Goal: Information Seeking & Learning: Find contact information

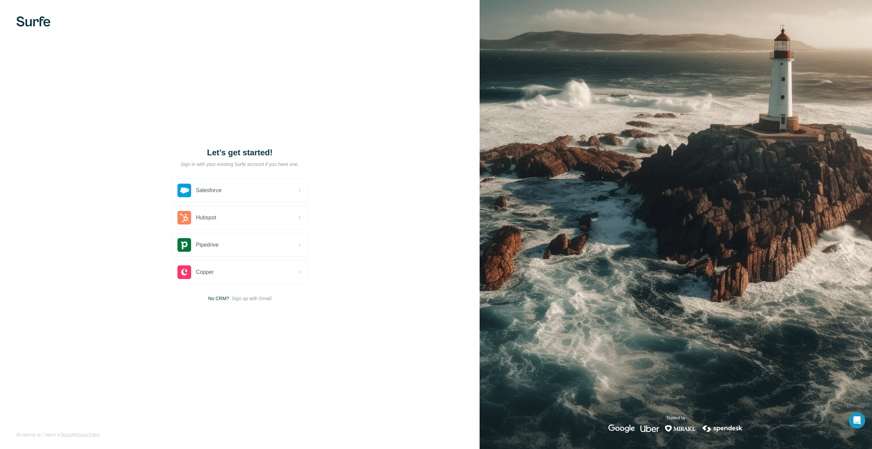
click at [43, 24] on img at bounding box center [33, 21] width 34 height 10
click at [296, 218] on icon at bounding box center [299, 218] width 8 height 8
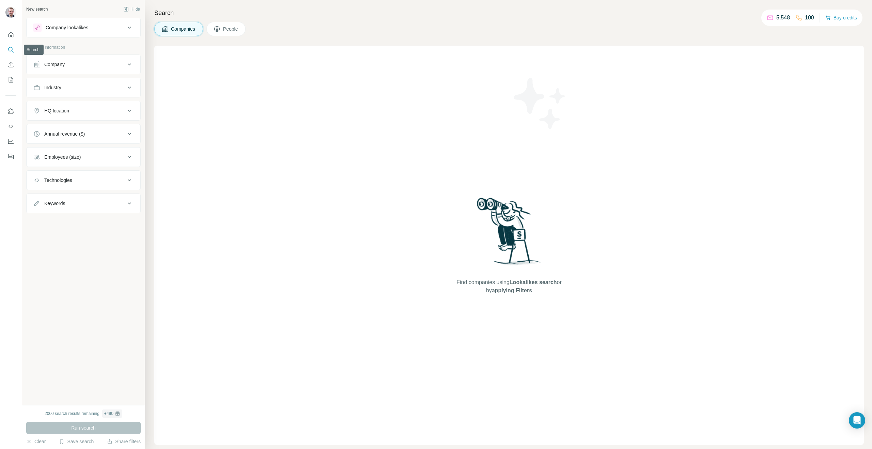
click at [9, 48] on icon "Search" at bounding box center [10, 49] width 4 height 4
click at [13, 53] on button "Search" at bounding box center [10, 50] width 11 height 12
click at [243, 31] on button "People" at bounding box center [226, 29] width 40 height 14
click at [115, 63] on div "Job title" at bounding box center [79, 64] width 92 height 7
click at [80, 86] on input "text" at bounding box center [76, 81] width 87 height 12
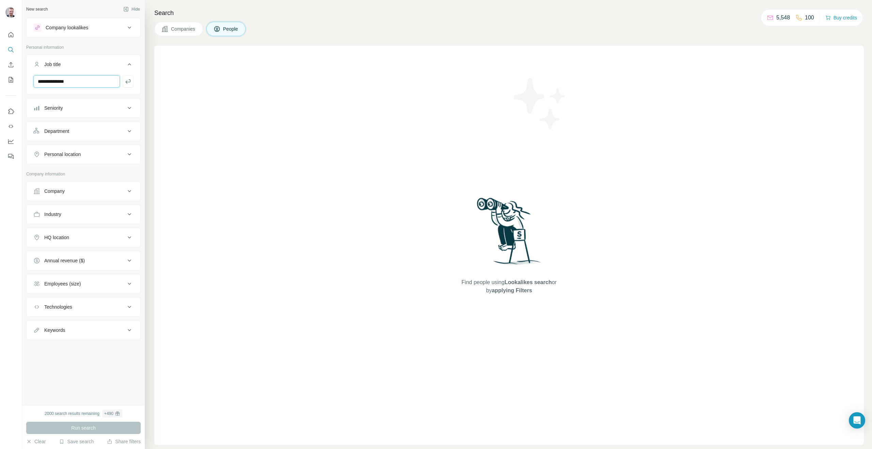
type input "**********"
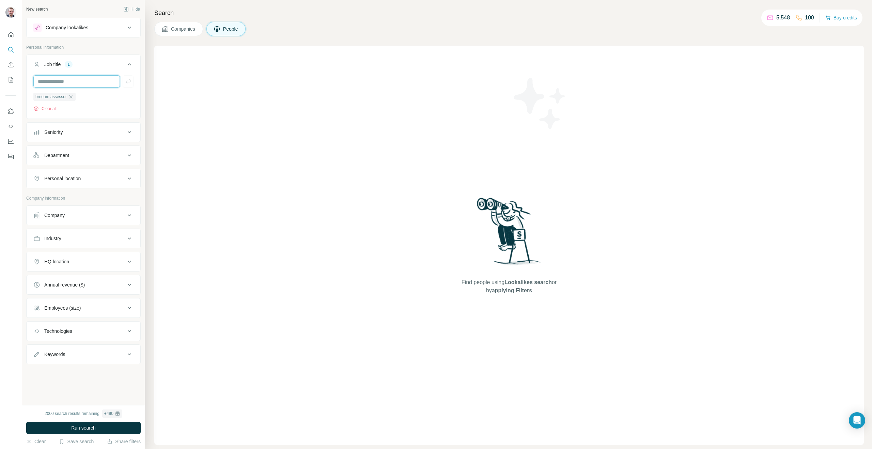
click at [70, 85] on input "text" at bounding box center [76, 81] width 87 height 12
type input "**********"
click at [111, 110] on div "Clear all" at bounding box center [83, 109] width 100 height 6
click at [96, 265] on button "HQ location" at bounding box center [84, 261] width 114 height 16
click at [68, 282] on input "text" at bounding box center [83, 279] width 100 height 12
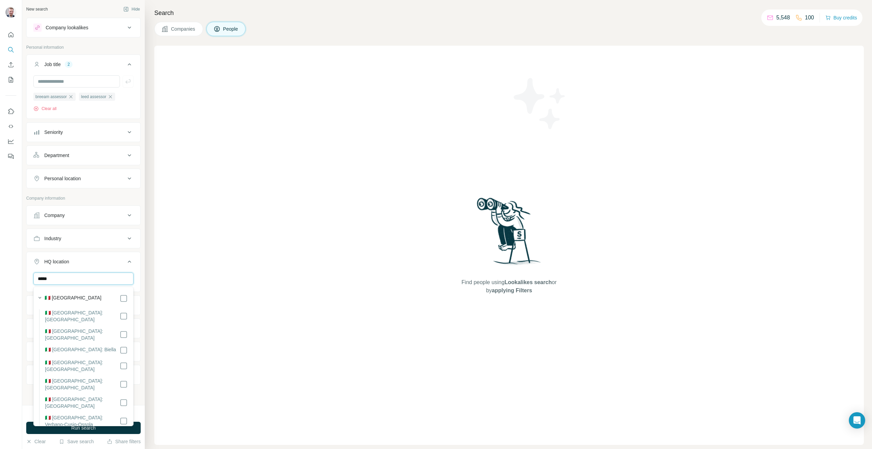
type input "*****"
click at [21, 266] on div at bounding box center [11, 224] width 22 height 449
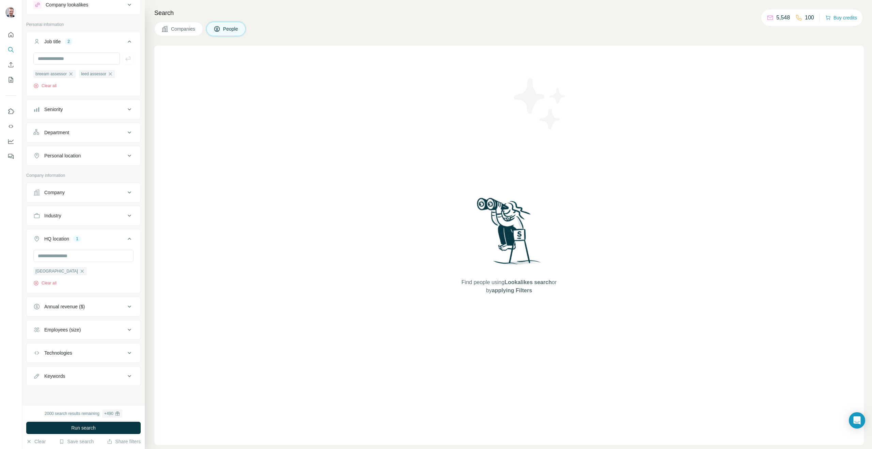
scroll to position [23, 0]
click at [113, 381] on button "Keywords" at bounding box center [84, 376] width 114 height 16
click at [92, 391] on input "text" at bounding box center [76, 393] width 87 height 12
type input "******"
type input "****"
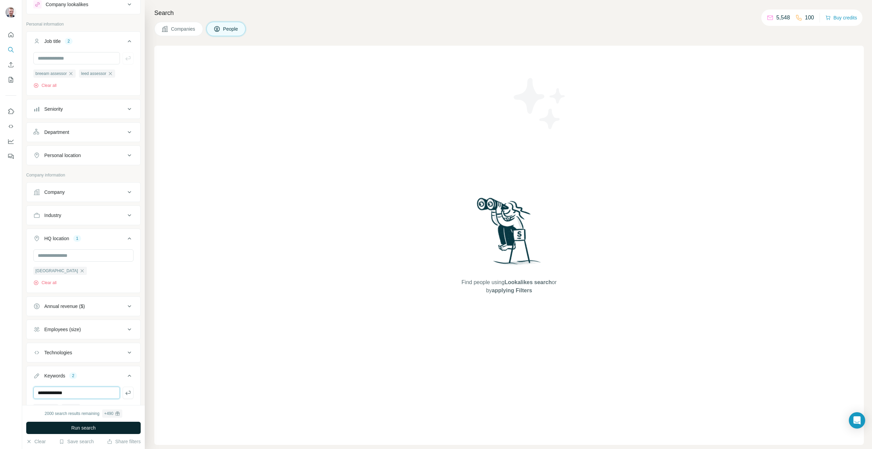
type input "**********"
click at [86, 430] on span "Run search" at bounding box center [83, 428] width 25 height 7
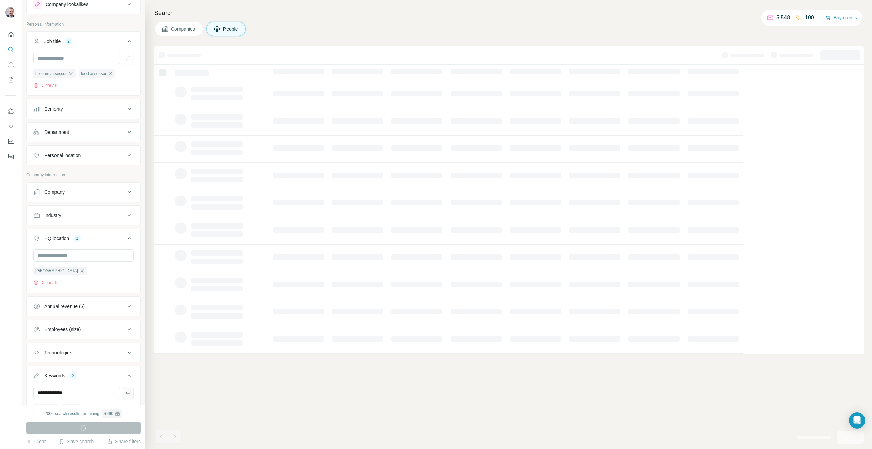
click at [130, 395] on icon "button" at bounding box center [128, 392] width 7 height 7
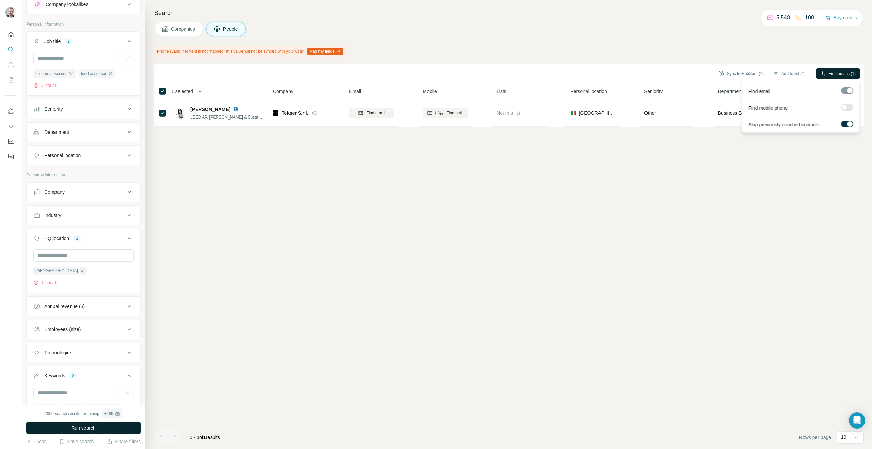
click at [836, 68] on button "Find emails (1)" at bounding box center [838, 73] width 45 height 10
click at [846, 106] on div at bounding box center [844, 107] width 5 height 5
click at [849, 74] on span "Find emails (1)" at bounding box center [842, 74] width 27 height 6
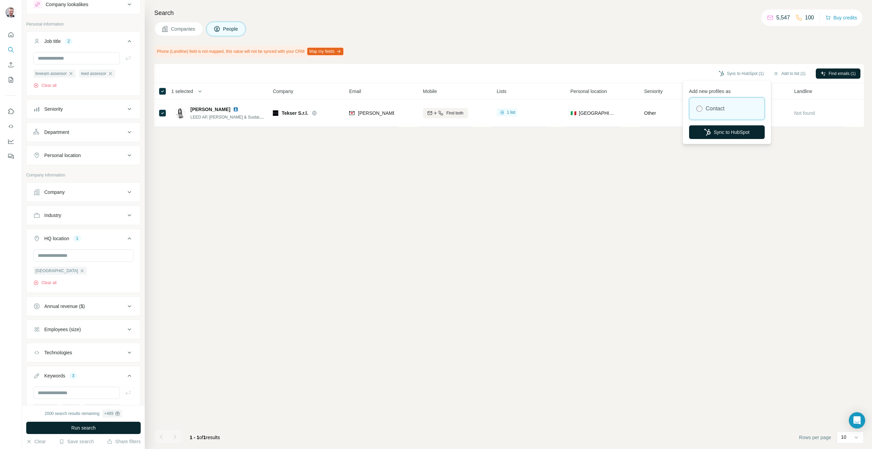
click at [737, 131] on button "Sync to HubSpot" at bounding box center [727, 132] width 76 height 14
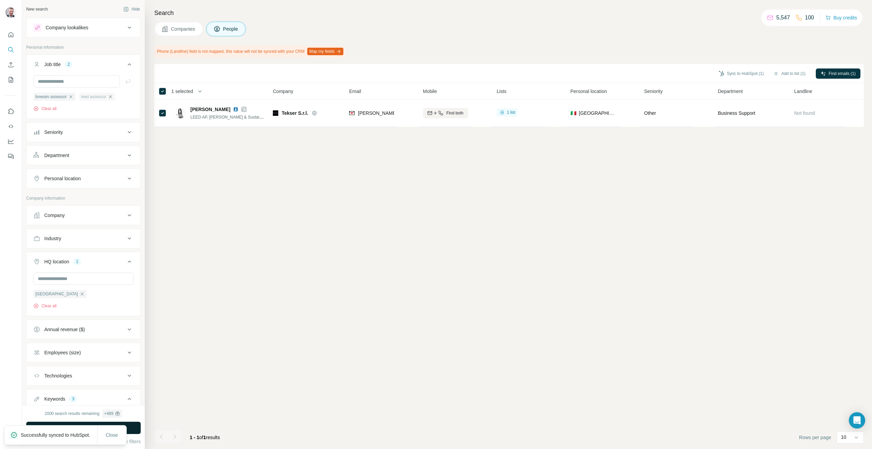
click at [110, 97] on icon "button" at bounding box center [110, 96] width 3 height 3
click at [71, 97] on icon "button" at bounding box center [71, 96] width 3 height 3
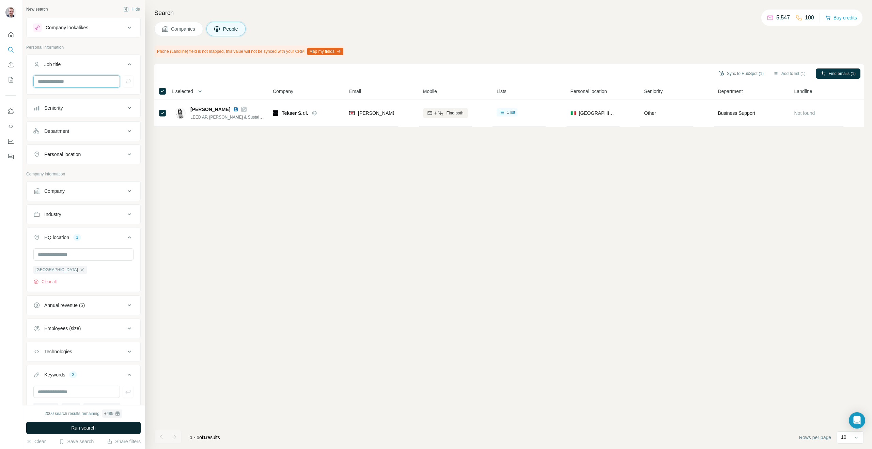
click at [66, 84] on input "text" at bounding box center [76, 81] width 87 height 12
type input "******"
click at [83, 429] on span "Run search" at bounding box center [83, 428] width 25 height 7
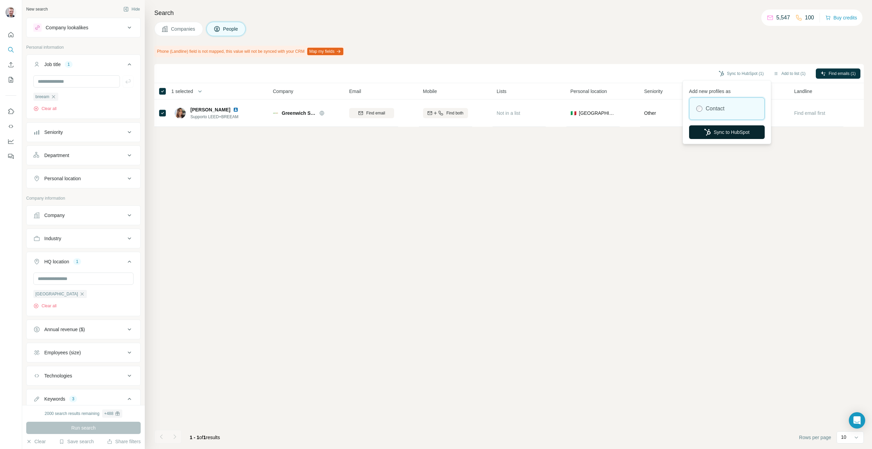
click at [728, 132] on button "Sync to HubSpot" at bounding box center [727, 132] width 76 height 14
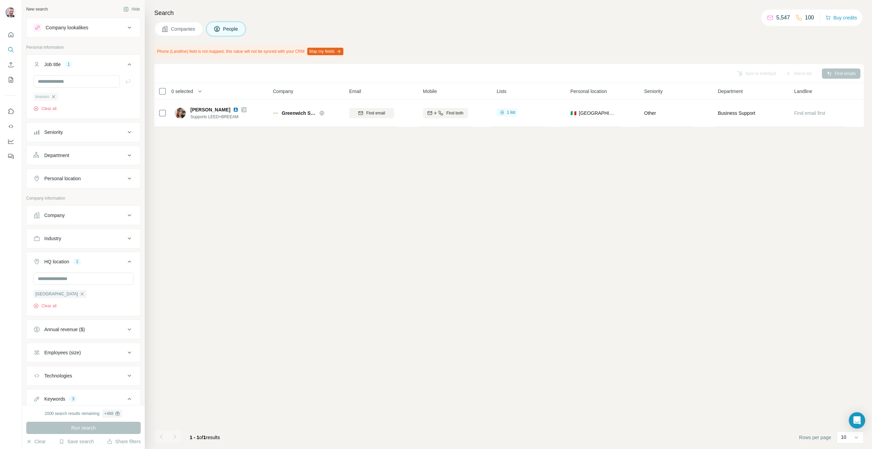
click at [54, 98] on icon "button" at bounding box center [53, 96] width 3 height 3
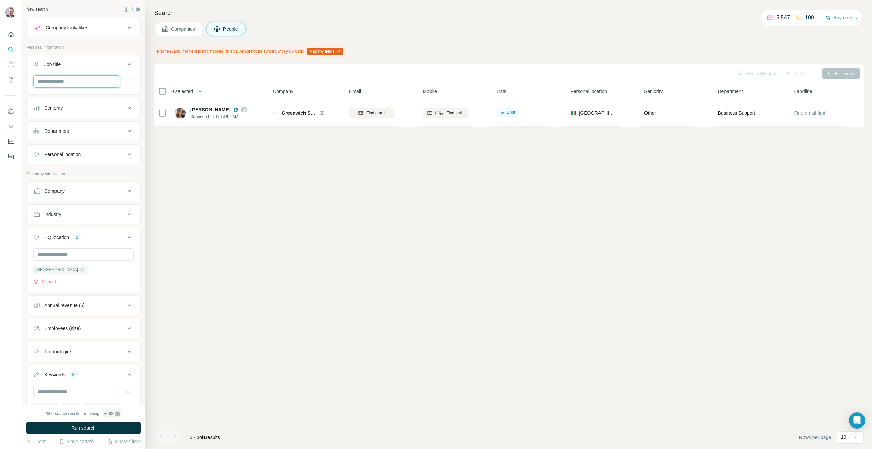
click at [52, 80] on input "text" at bounding box center [76, 81] width 87 height 12
click at [49, 82] on input "text" at bounding box center [76, 81] width 87 height 12
type input "****"
click at [80, 431] on span "Run search" at bounding box center [83, 428] width 25 height 7
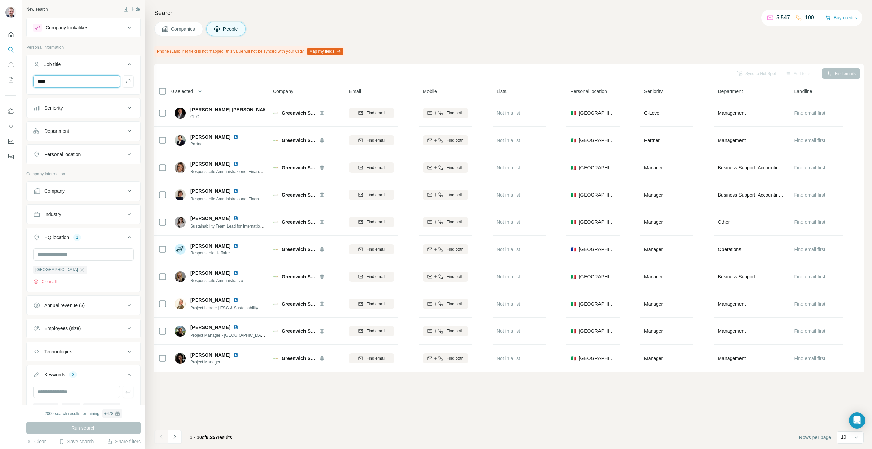
click at [83, 81] on input "****" at bounding box center [76, 81] width 87 height 12
click at [128, 80] on icon "button" at bounding box center [128, 81] width 7 height 7
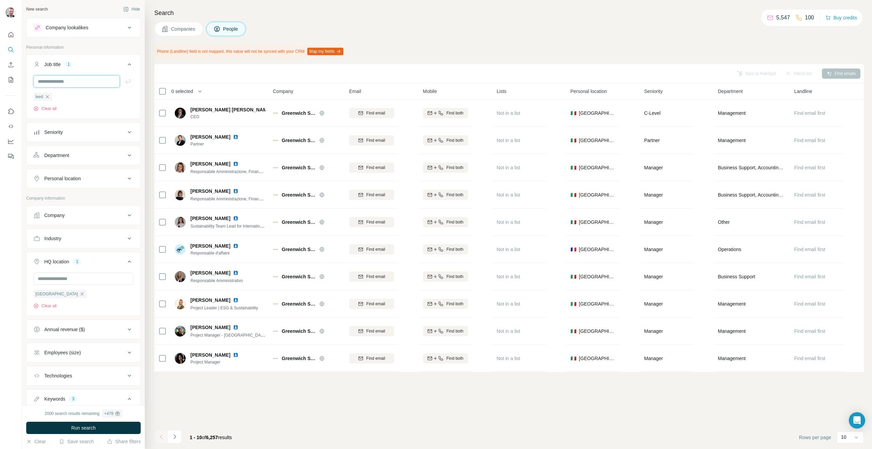
click at [70, 81] on input "text" at bounding box center [76, 81] width 87 height 12
type input "**********"
click at [85, 426] on span "Run search" at bounding box center [83, 428] width 25 height 7
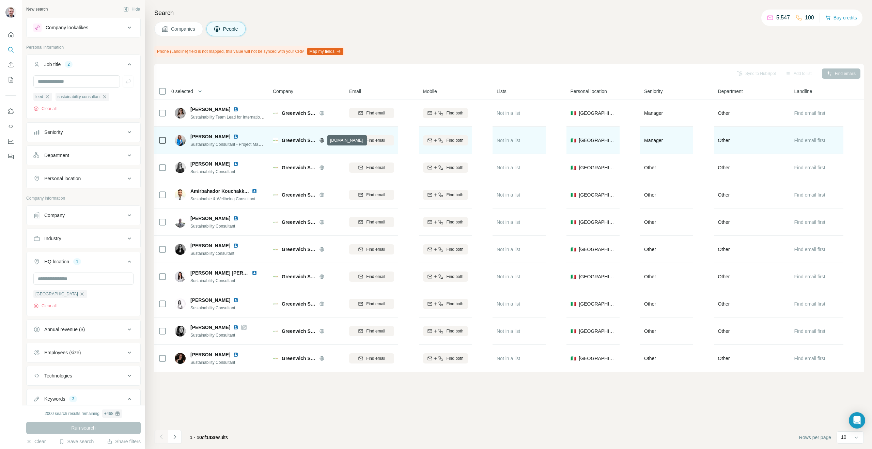
click at [323, 140] on icon at bounding box center [321, 140] width 5 height 5
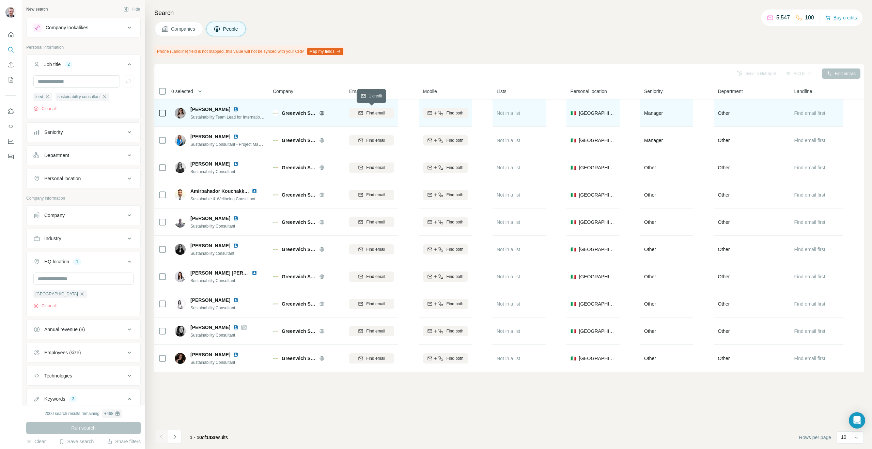
click at [372, 112] on span "Find email" at bounding box center [375, 113] width 19 height 6
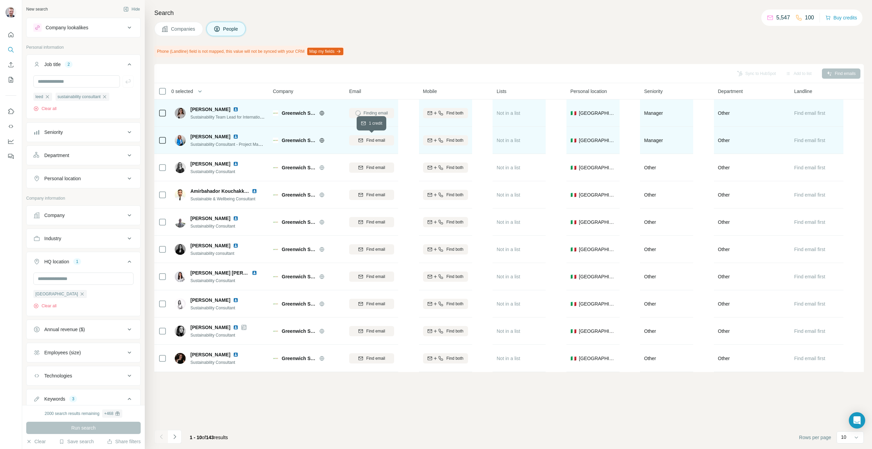
click at [373, 141] on span "Find email" at bounding box center [375, 140] width 19 height 6
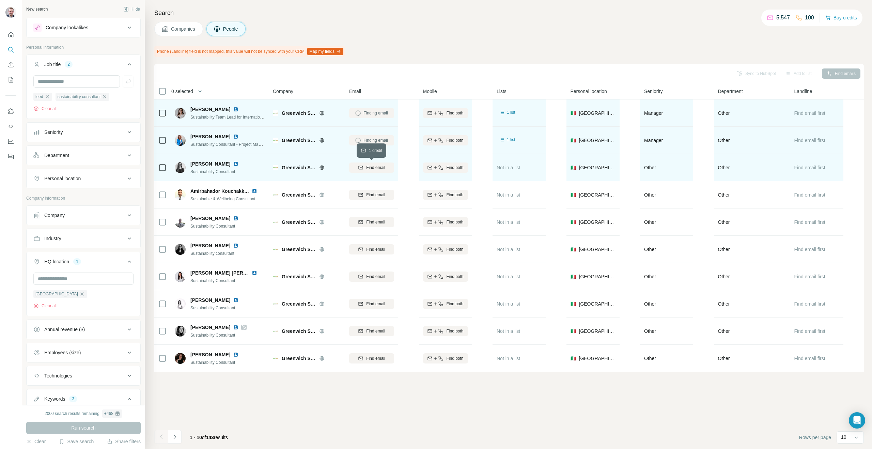
click at [374, 167] on span "Find email" at bounding box center [375, 168] width 19 height 6
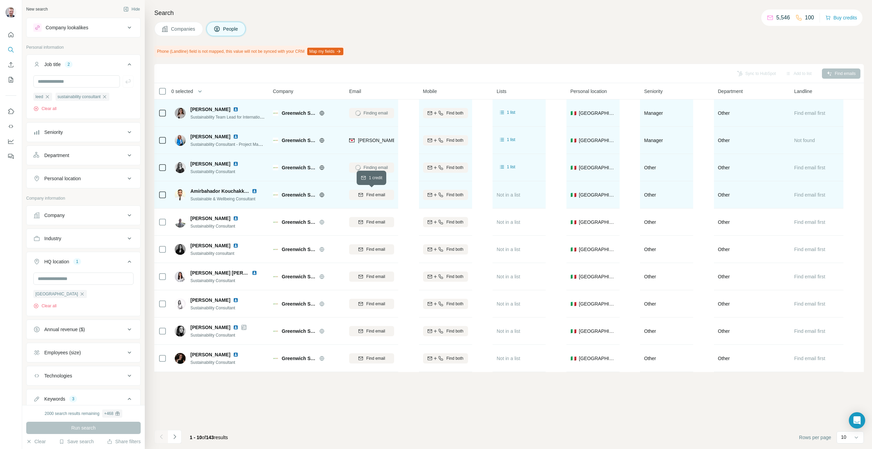
click at [374, 196] on span "Find email" at bounding box center [375, 195] width 19 height 6
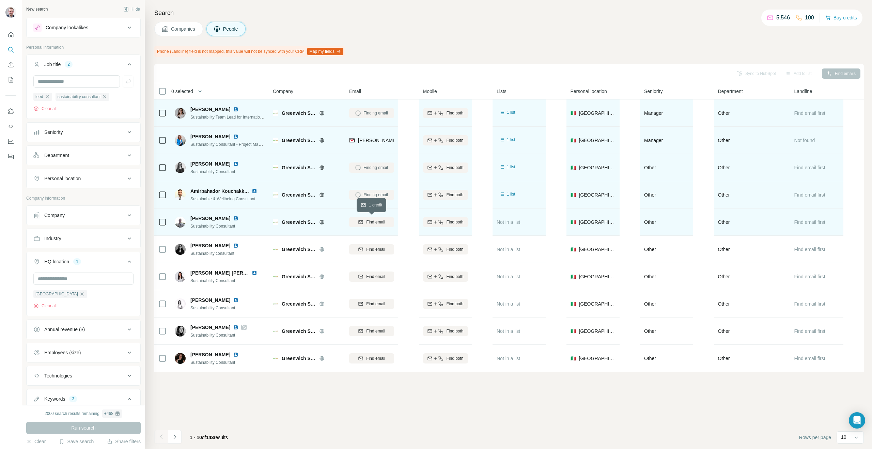
click at [375, 221] on span "Find email" at bounding box center [375, 222] width 19 height 6
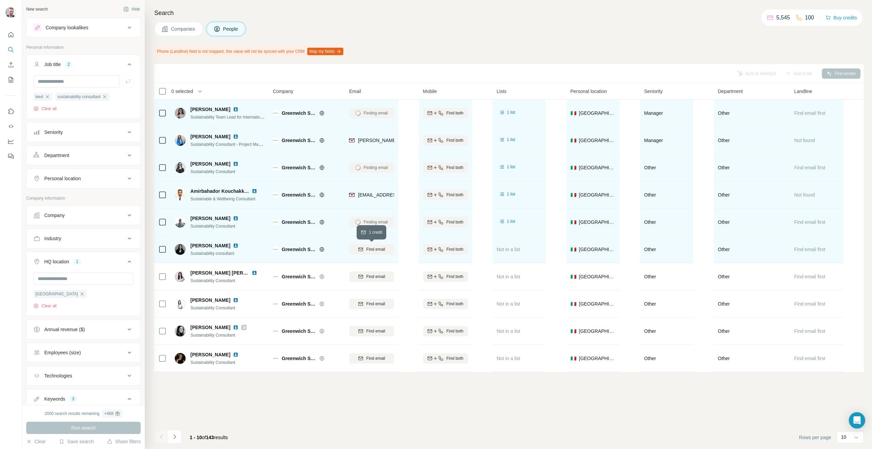
click at [372, 252] on span "Find email" at bounding box center [375, 249] width 19 height 6
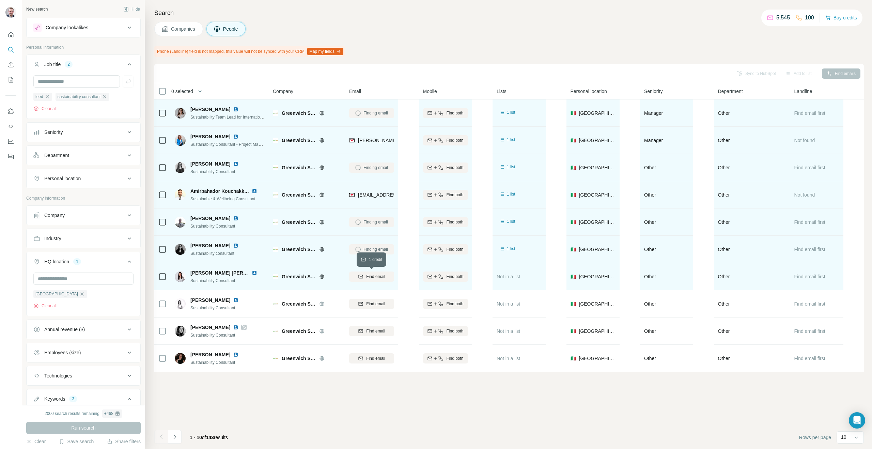
click at [374, 276] on span "Find email" at bounding box center [375, 277] width 19 height 6
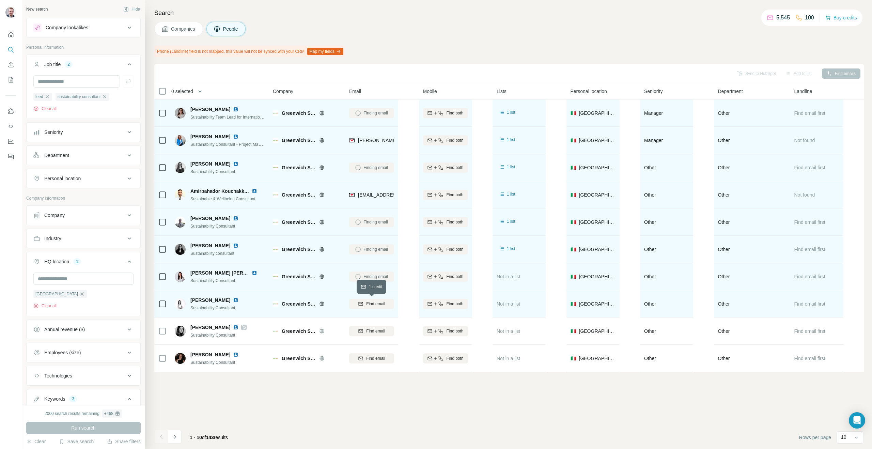
click at [373, 306] on span "Find email" at bounding box center [375, 304] width 19 height 6
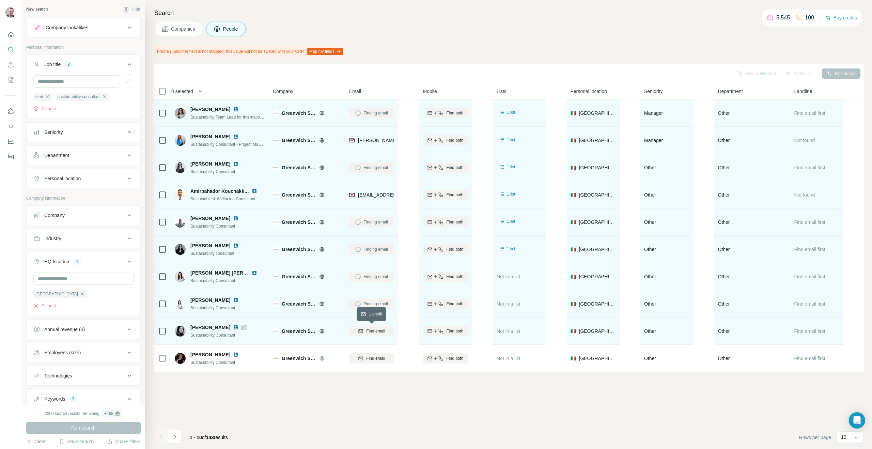
click at [375, 333] on span "Find email" at bounding box center [375, 331] width 19 height 6
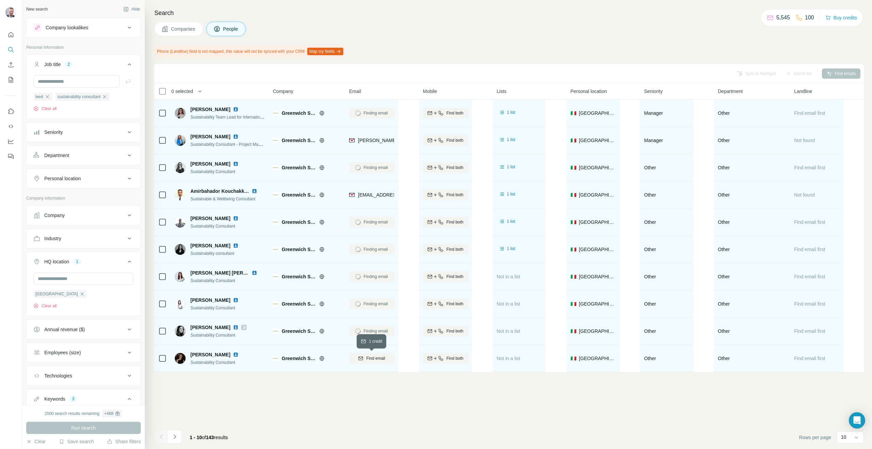
click at [375, 358] on span "Find email" at bounding box center [375, 358] width 19 height 6
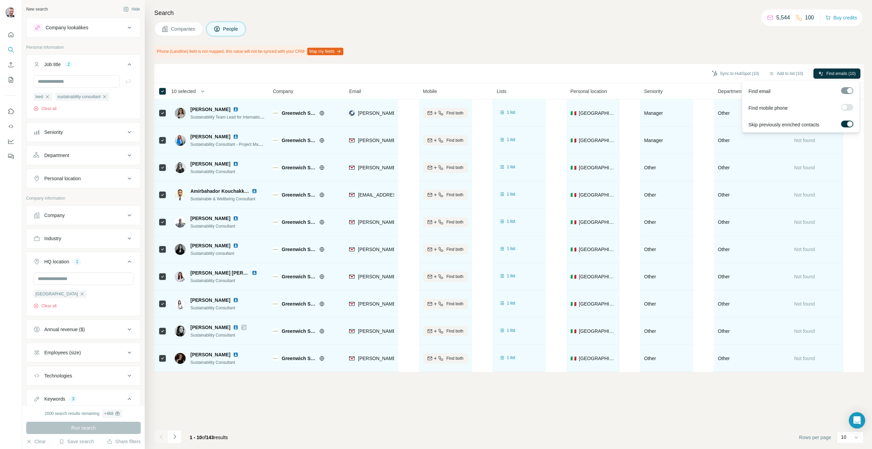
click at [846, 104] on label at bounding box center [847, 107] width 12 height 7
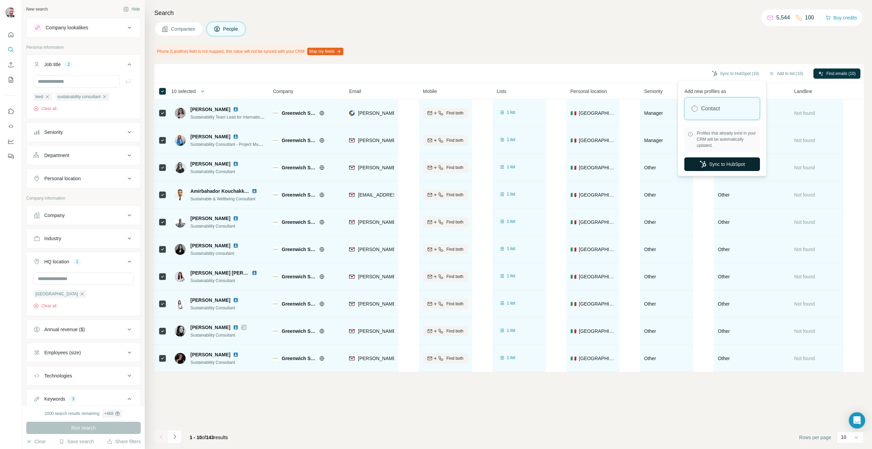
click at [732, 164] on button "Sync to HubSpot" at bounding box center [723, 164] width 76 height 14
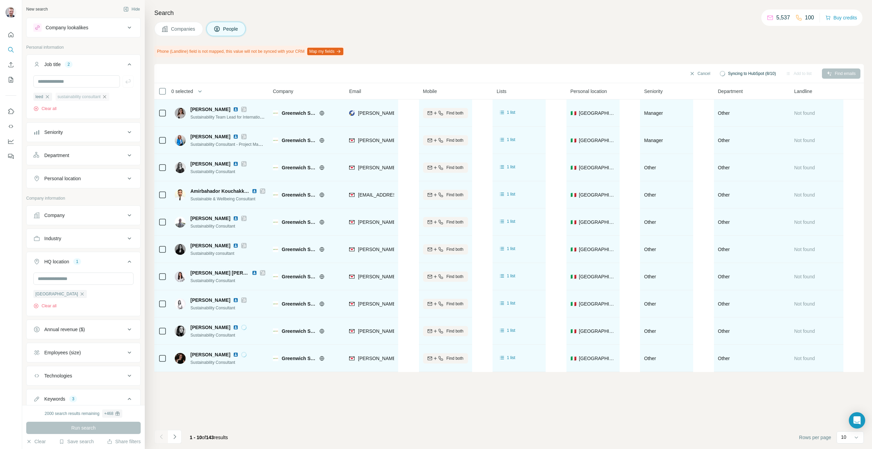
click at [105, 99] on icon "button" at bounding box center [104, 96] width 5 height 5
click at [46, 96] on icon "button" at bounding box center [47, 96] width 3 height 3
